Goal: Complete application form

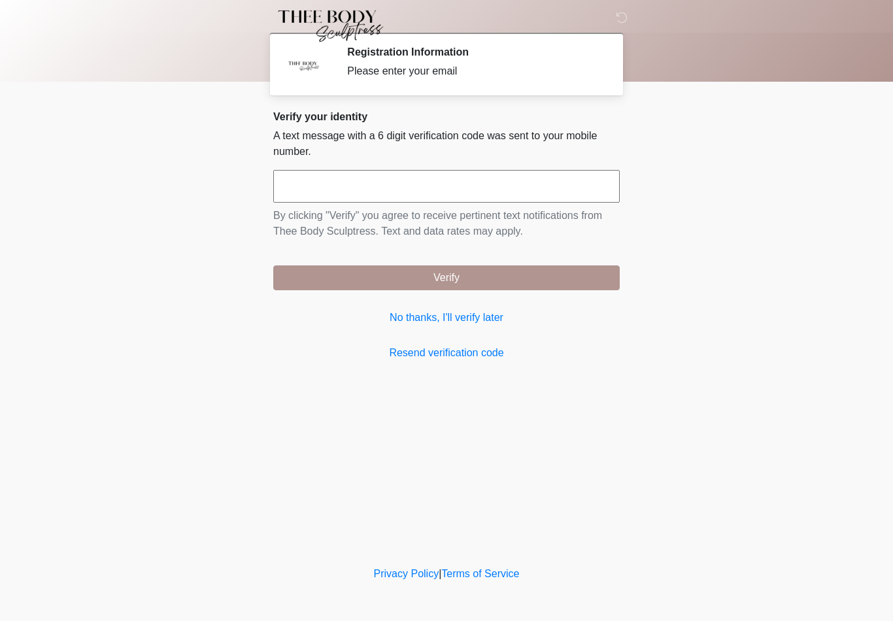
click at [377, 179] on input "text" at bounding box center [446, 186] width 347 height 33
type input "******"
click at [459, 273] on button "Verify" at bounding box center [446, 278] width 347 height 25
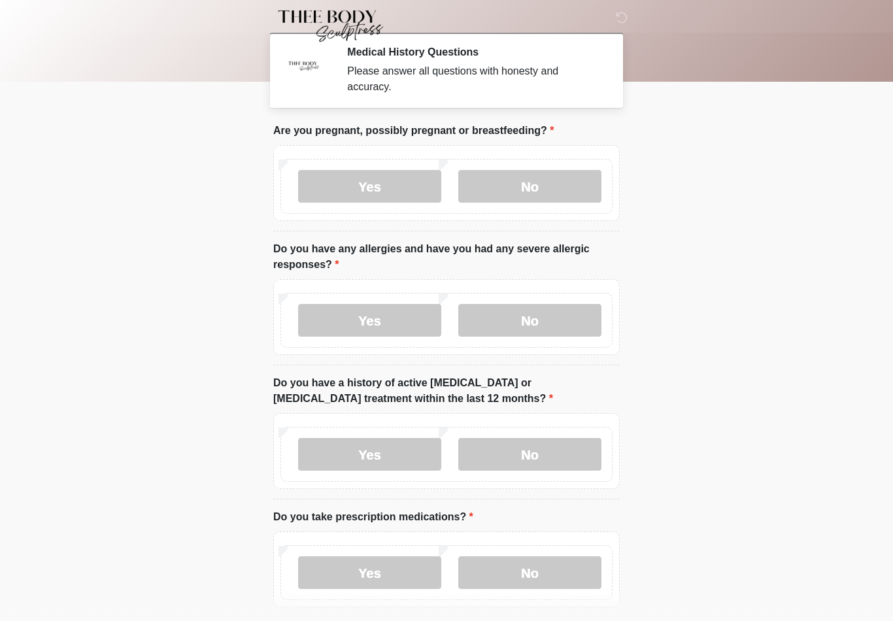
click at [542, 190] on label "No" at bounding box center [529, 186] width 143 height 33
click at [537, 322] on label "No" at bounding box center [529, 320] width 143 height 33
click at [534, 456] on label "No" at bounding box center [529, 454] width 143 height 33
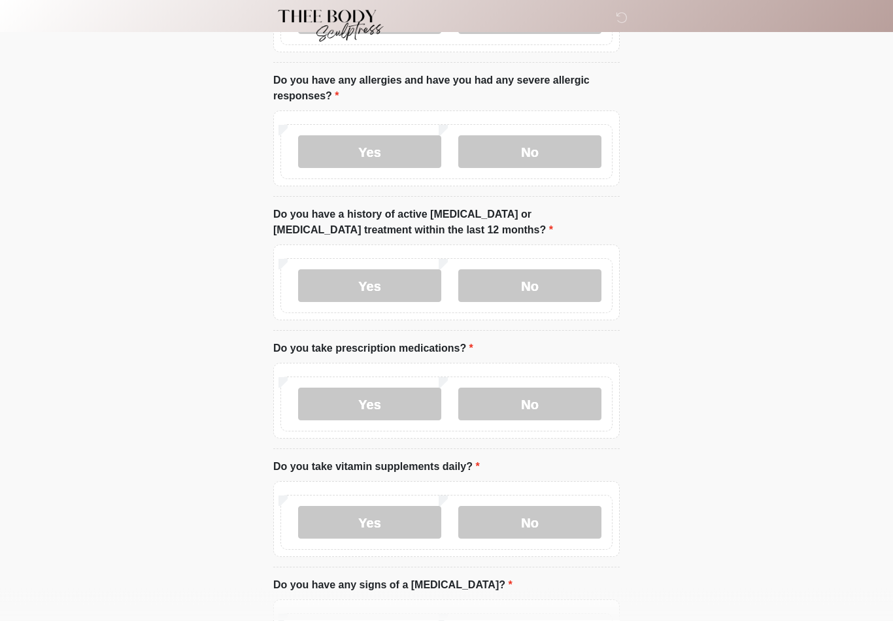
scroll to position [167, 0]
click at [379, 404] on label "Yes" at bounding box center [369, 406] width 143 height 33
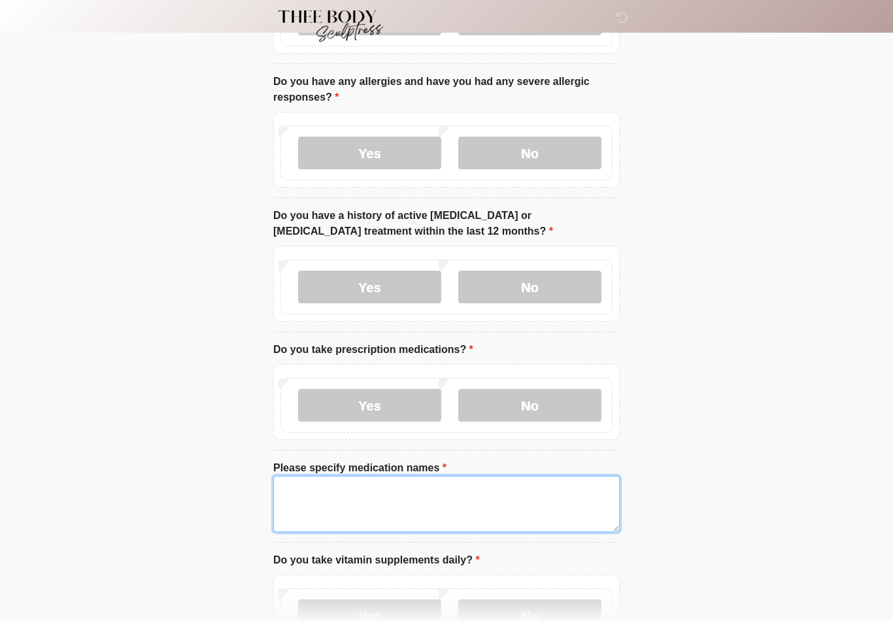
click at [318, 511] on textarea "Please specify medication names" at bounding box center [446, 504] width 347 height 56
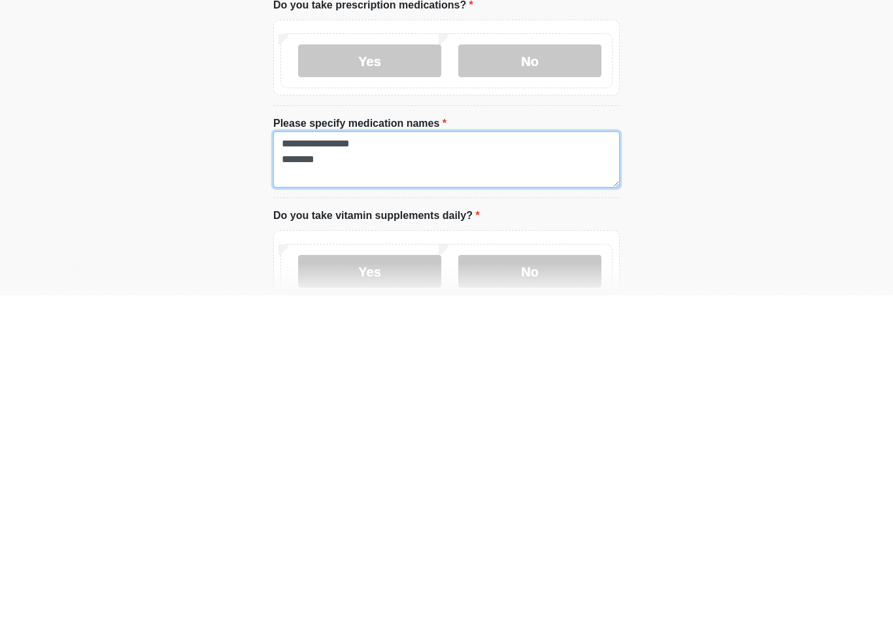
type textarea "**********"
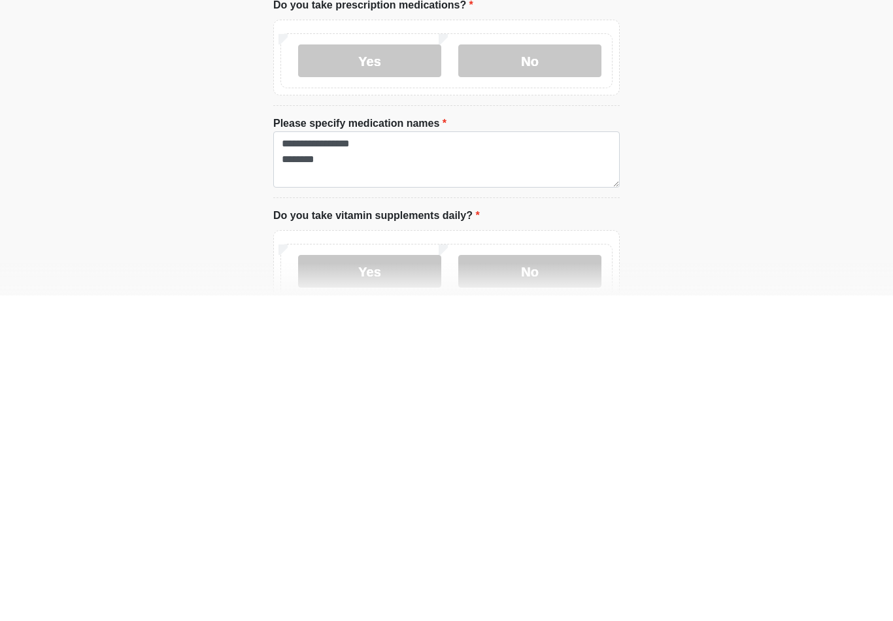
click at [542, 581] on label "No" at bounding box center [529, 597] width 143 height 33
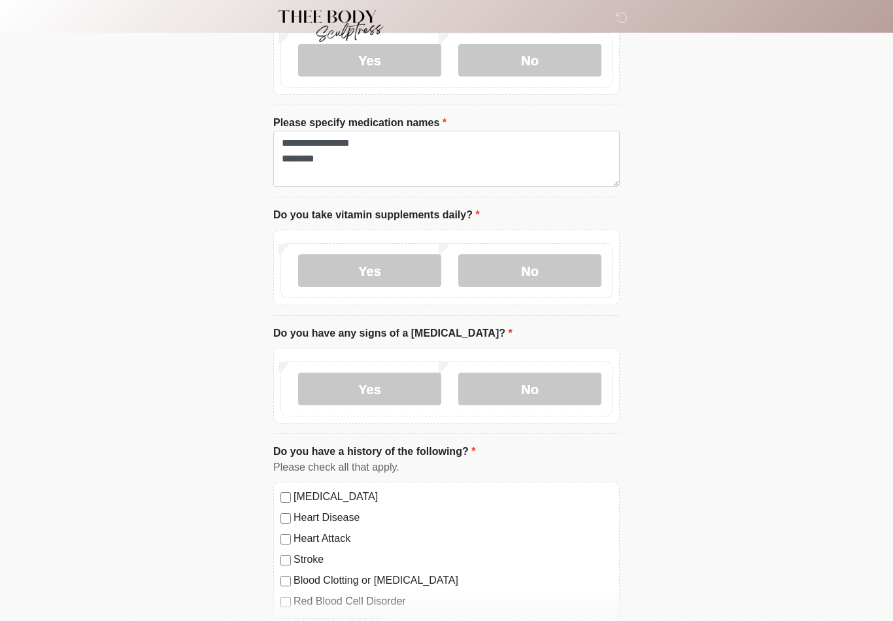
click at [538, 392] on label "No" at bounding box center [529, 389] width 143 height 33
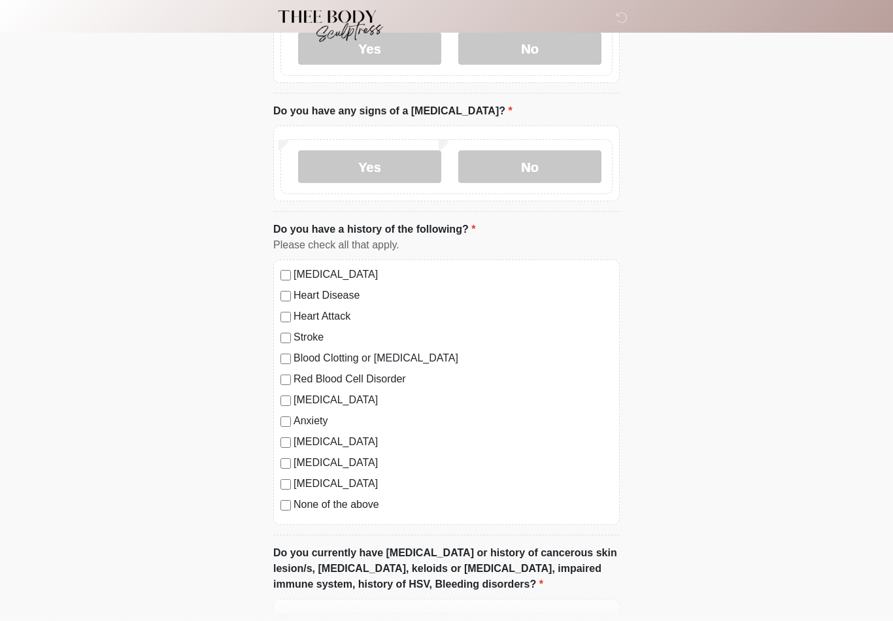
scroll to position [733, 0]
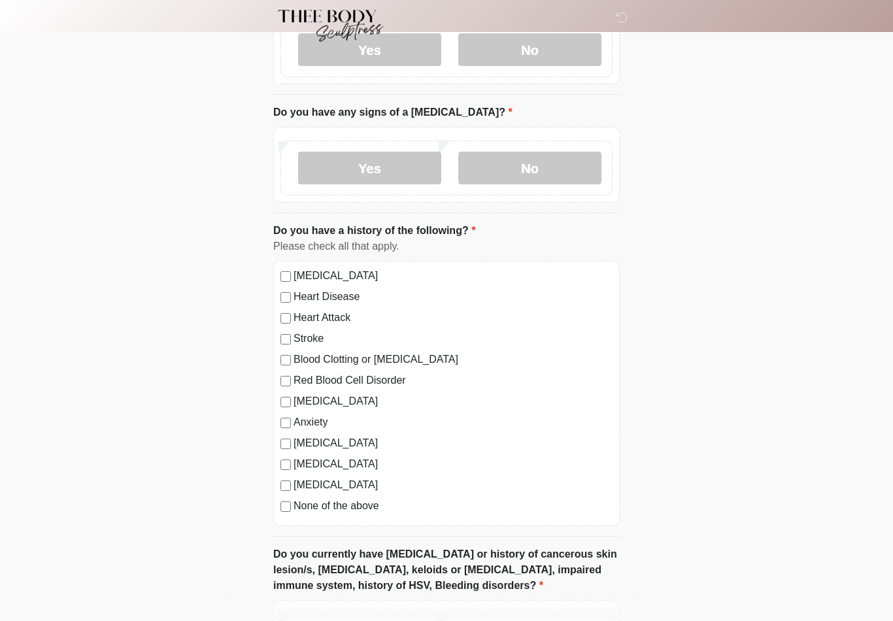
click at [298, 485] on label "Diabetes" at bounding box center [453, 486] width 319 height 16
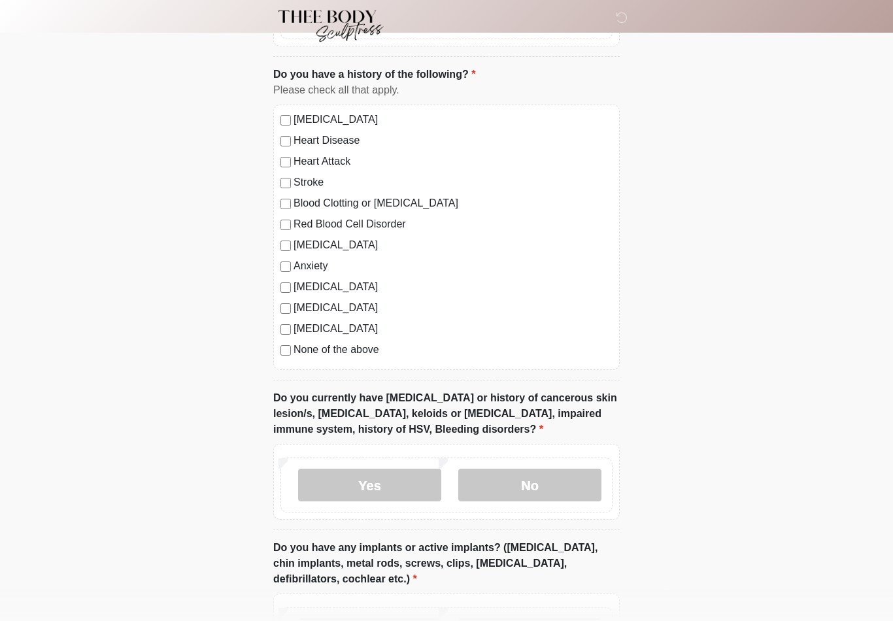
scroll to position [892, 0]
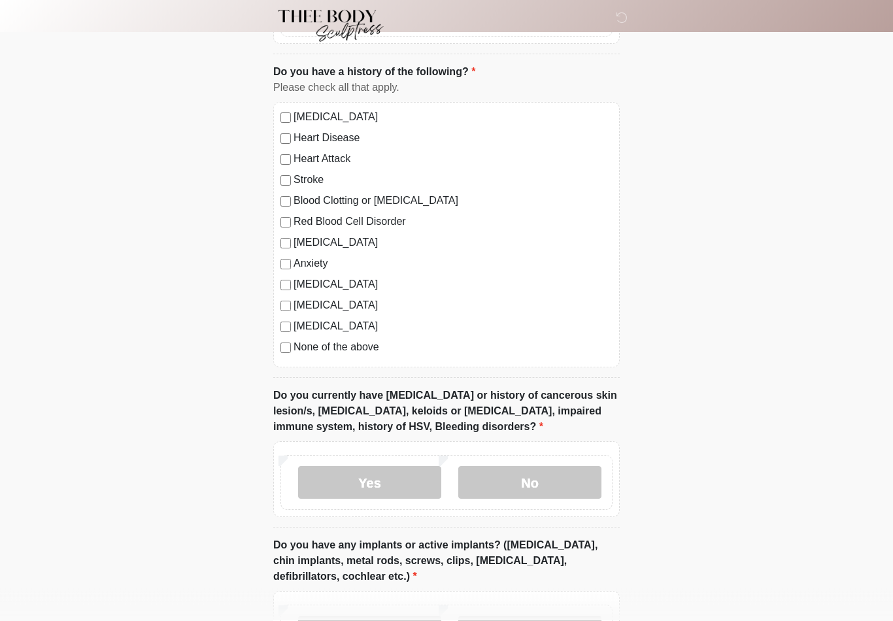
click at [537, 487] on label "No" at bounding box center [529, 483] width 143 height 33
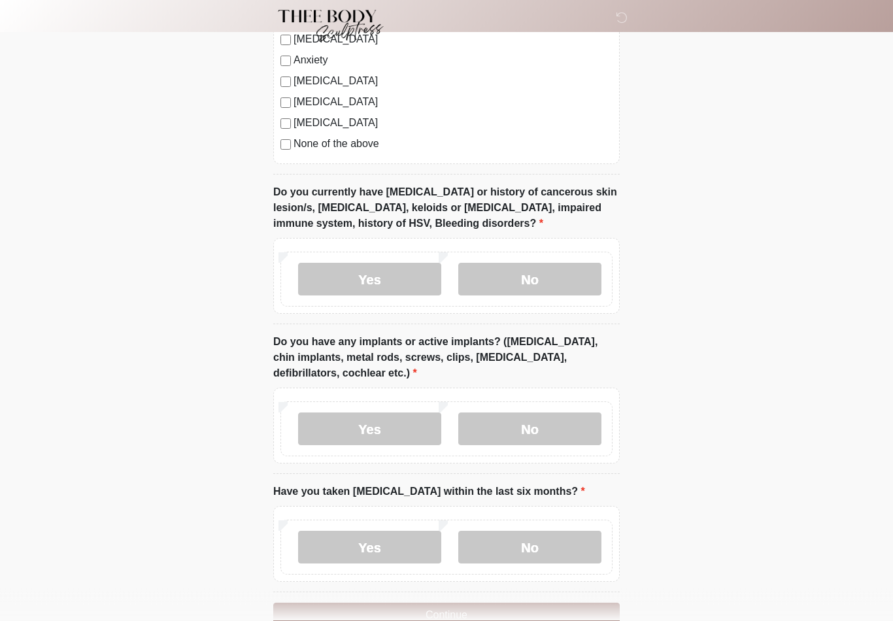
scroll to position [1096, 0]
click at [538, 440] on label "No" at bounding box center [529, 429] width 143 height 33
click at [538, 547] on label "No" at bounding box center [529, 547] width 143 height 33
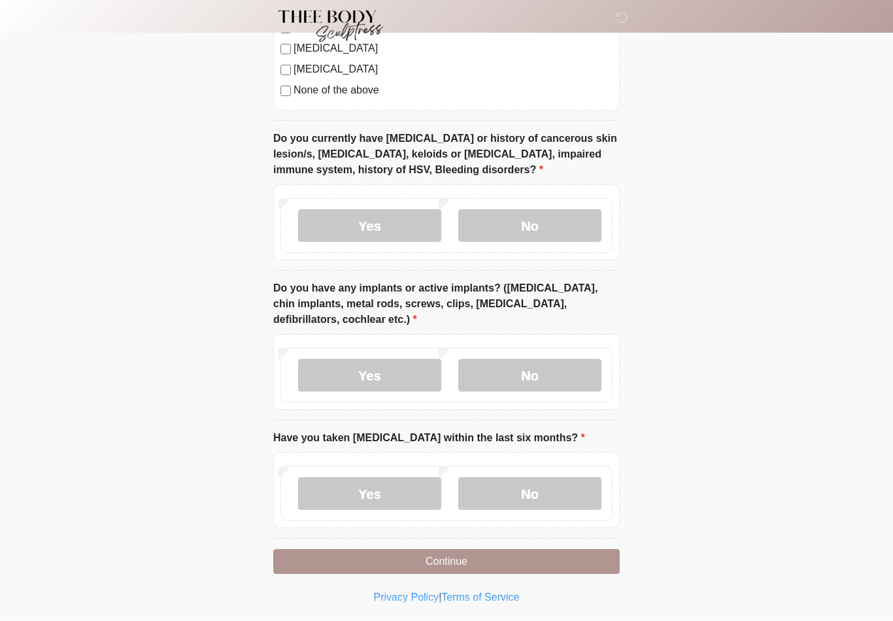
click at [462, 564] on button "Continue" at bounding box center [446, 561] width 347 height 25
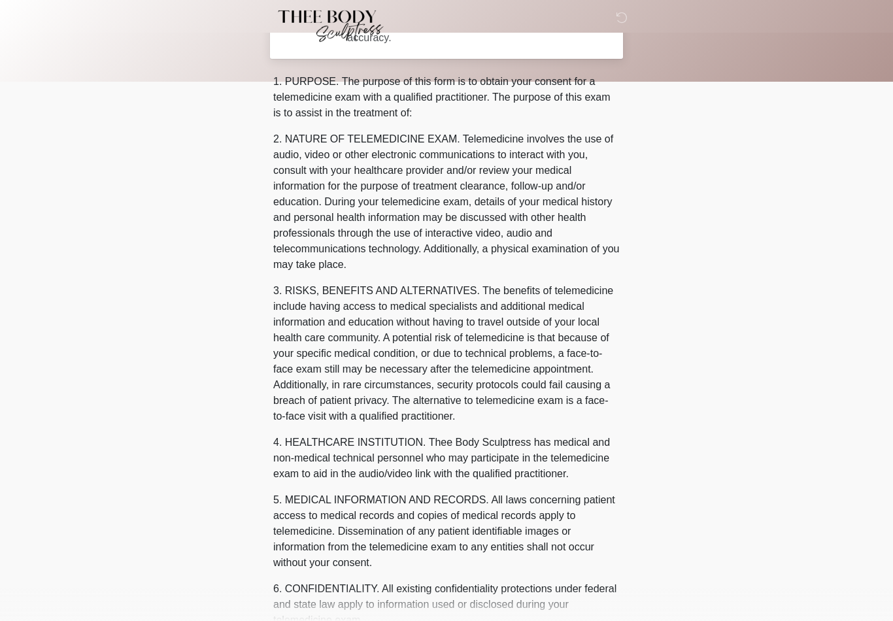
scroll to position [0, 0]
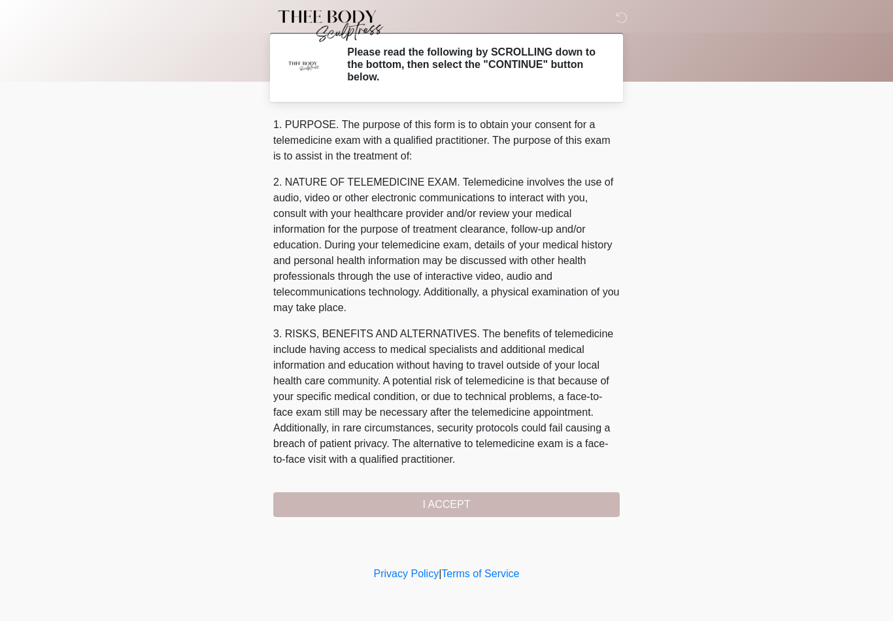
click at [456, 507] on div "1. PURPOSE. The purpose of this form is to obtain your consent for a telemedici…" at bounding box center [446, 317] width 347 height 400
click at [454, 512] on div "1. PURPOSE. The purpose of this form is to obtain your consent for a telemedici…" at bounding box center [446, 317] width 347 height 400
click at [464, 512] on div "1. PURPOSE. The purpose of this form is to obtain your consent for a telemedici…" at bounding box center [446, 317] width 347 height 400
click at [462, 504] on div "1. PURPOSE. The purpose of this form is to obtain your consent for a telemedici…" at bounding box center [446, 317] width 347 height 400
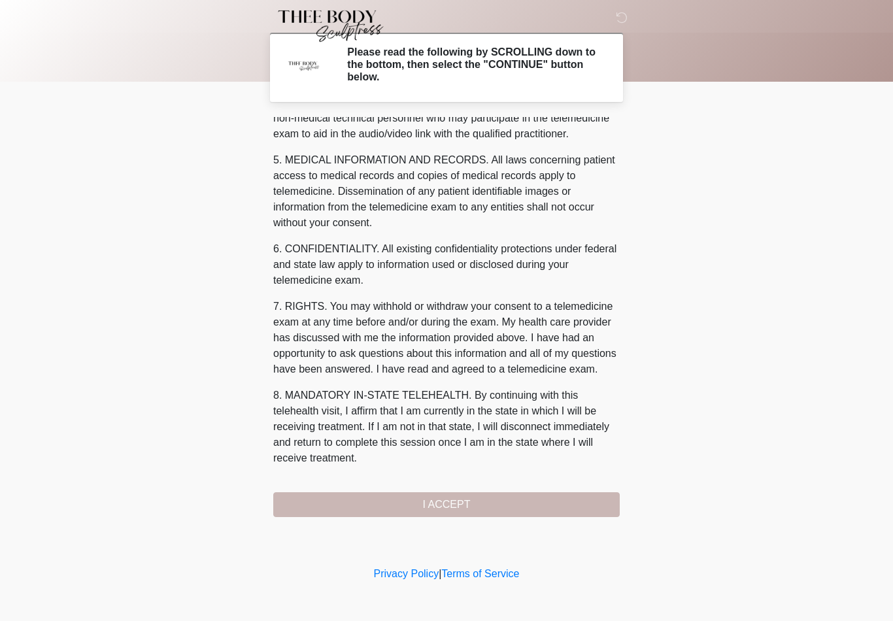
scroll to position [399, 0]
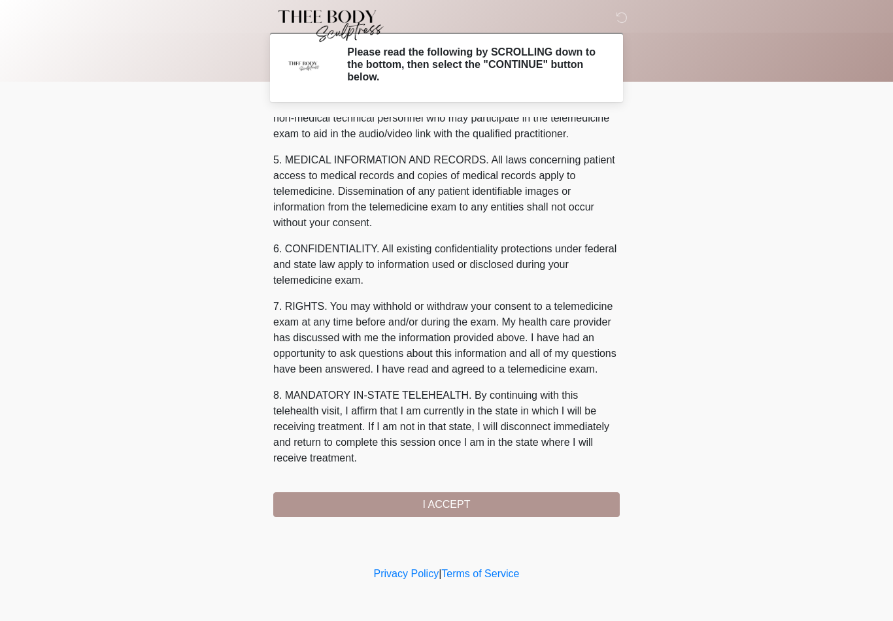
click at [457, 508] on button "I ACCEPT" at bounding box center [446, 504] width 347 height 25
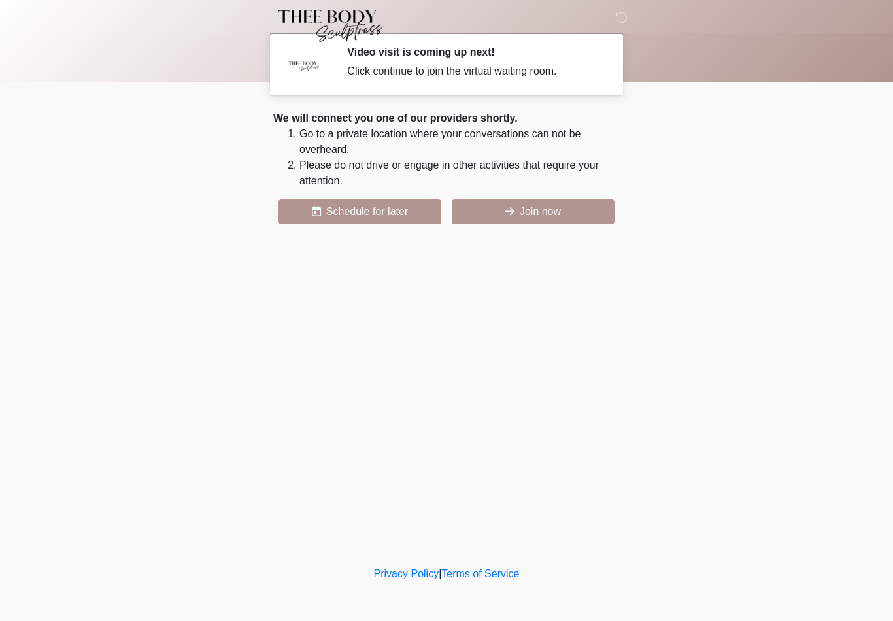
click at [539, 195] on div "We will connect you one of our providers shortly. Go to a private location wher…" at bounding box center [446, 168] width 347 height 114
click at [529, 218] on button "Join now" at bounding box center [533, 211] width 163 height 25
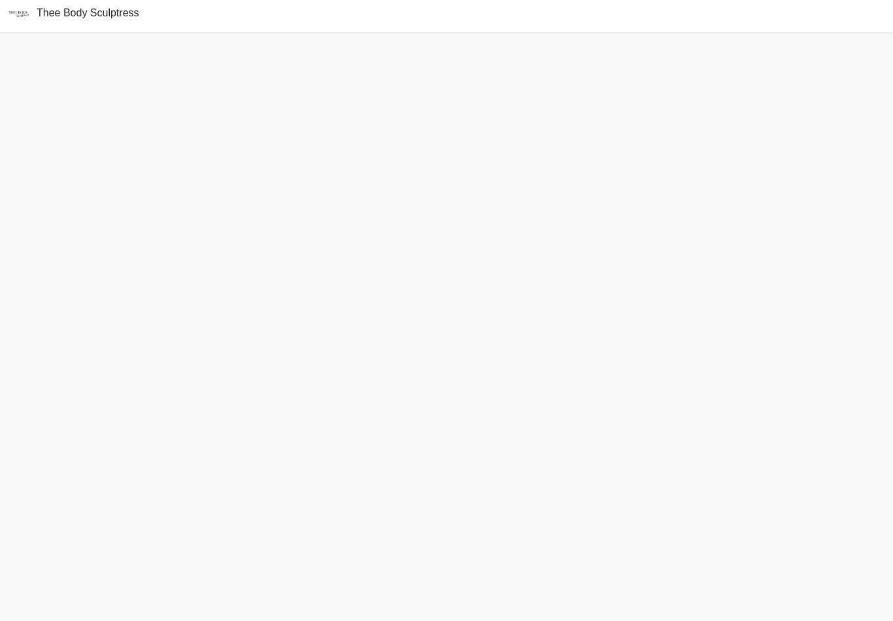
scroll to position [4, 0]
